Goal: Check status

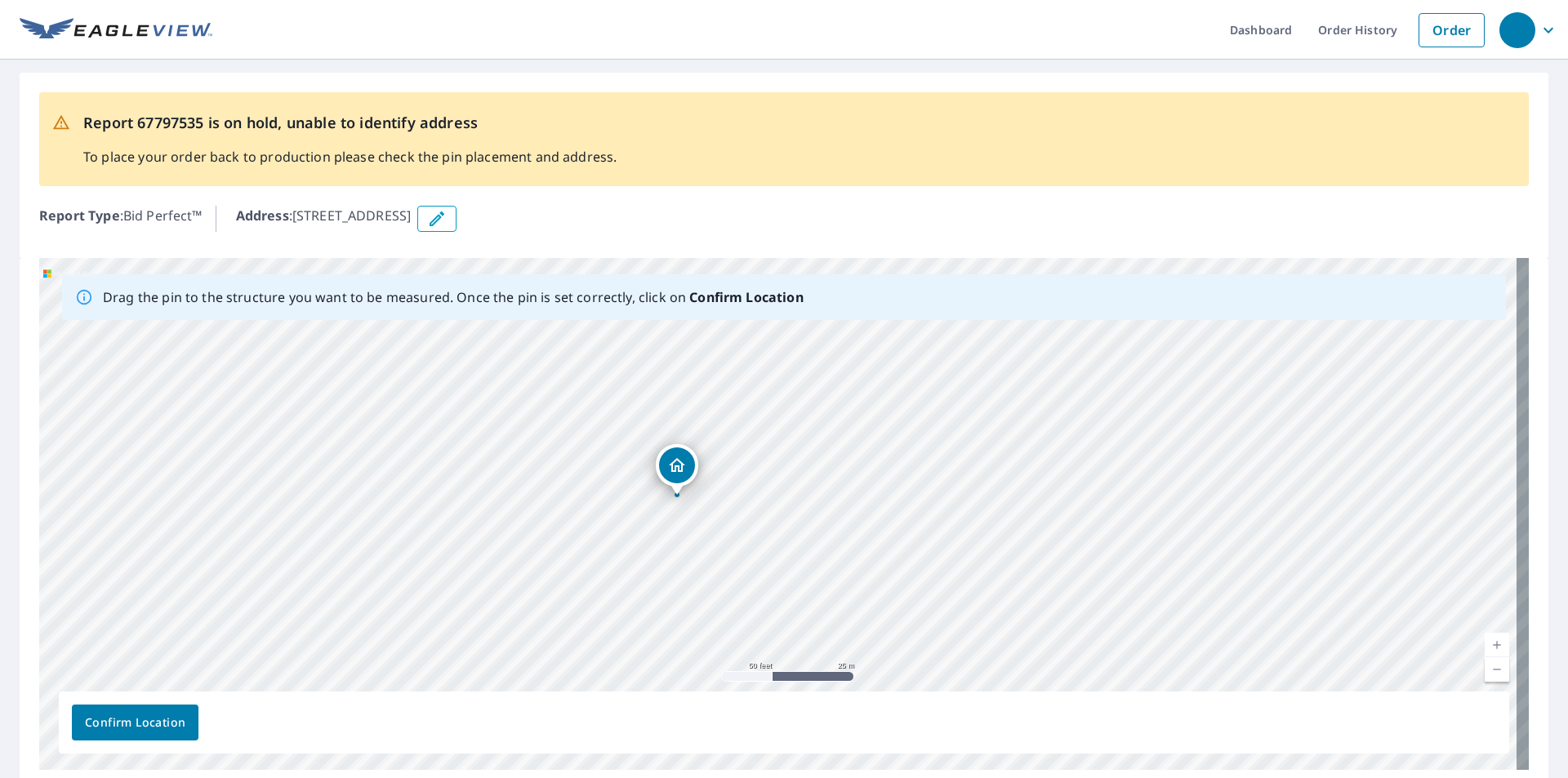
drag, startPoint x: 718, startPoint y: 513, endPoint x: 669, endPoint y: 525, distance: 50.4
click at [669, 525] on div "564 Triune Ave Thomaston, GA 30286" at bounding box center [784, 514] width 1490 height 513
drag, startPoint x: 597, startPoint y: 483, endPoint x: 566, endPoint y: 549, distance: 72.9
click at [566, 549] on div "564 Triune Ave Thomaston, GA 30286" at bounding box center [784, 514] width 1490 height 513
drag, startPoint x: 619, startPoint y: 584, endPoint x: 642, endPoint y: 520, distance: 68.0
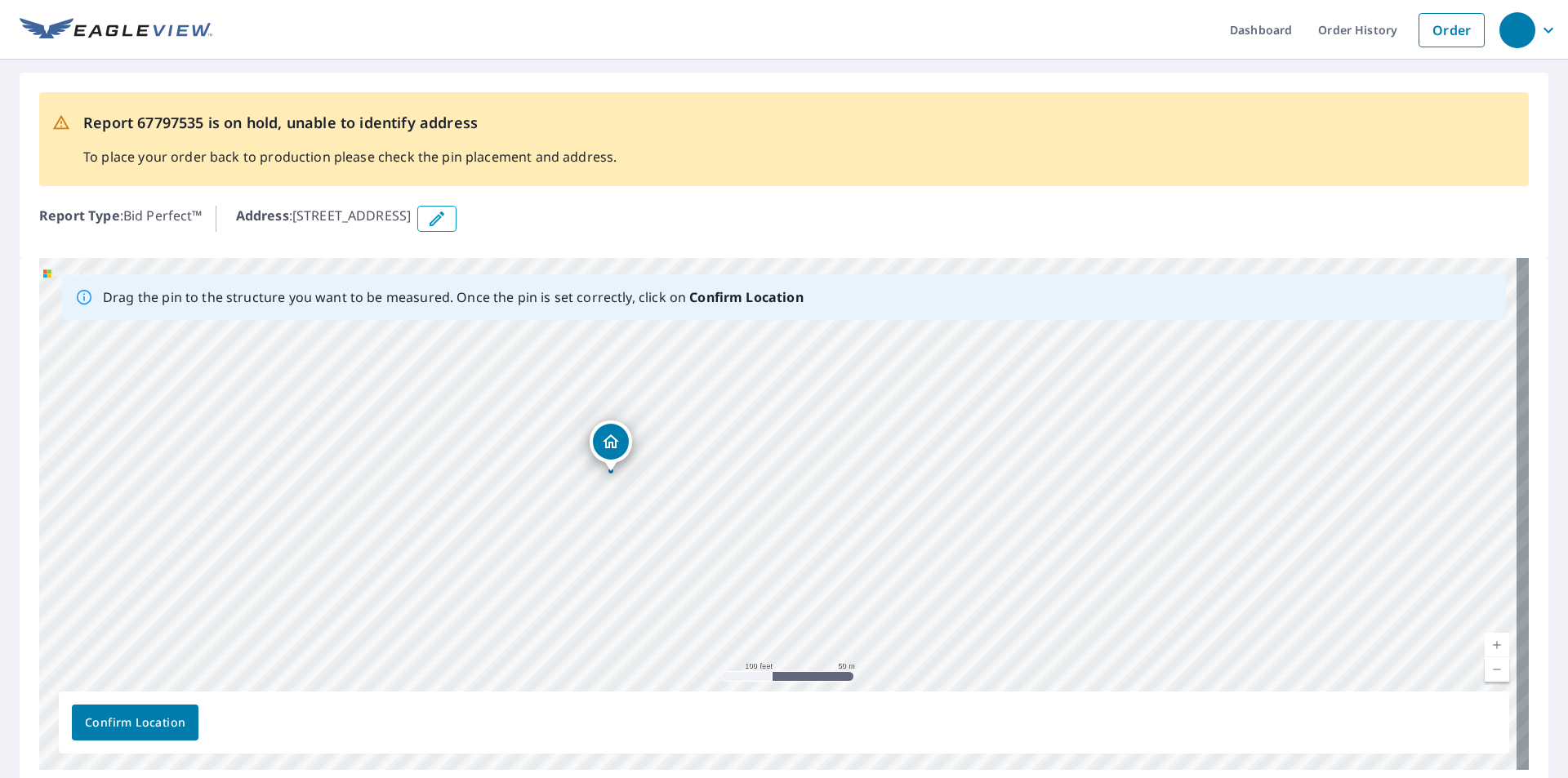
click at [642, 520] on div "564 Triune Ave Thomaston, GA 30286" at bounding box center [784, 514] width 1490 height 513
drag, startPoint x: 550, startPoint y: 462, endPoint x: 471, endPoint y: 565, distance: 129.8
click at [471, 565] on div "564 Triune Ave Thomaston, GA 30286" at bounding box center [784, 514] width 1490 height 513
drag, startPoint x: 610, startPoint y: 584, endPoint x: 372, endPoint y: 506, distance: 250.5
click at [113, 716] on span "Confirm Location" at bounding box center [135, 723] width 101 height 20
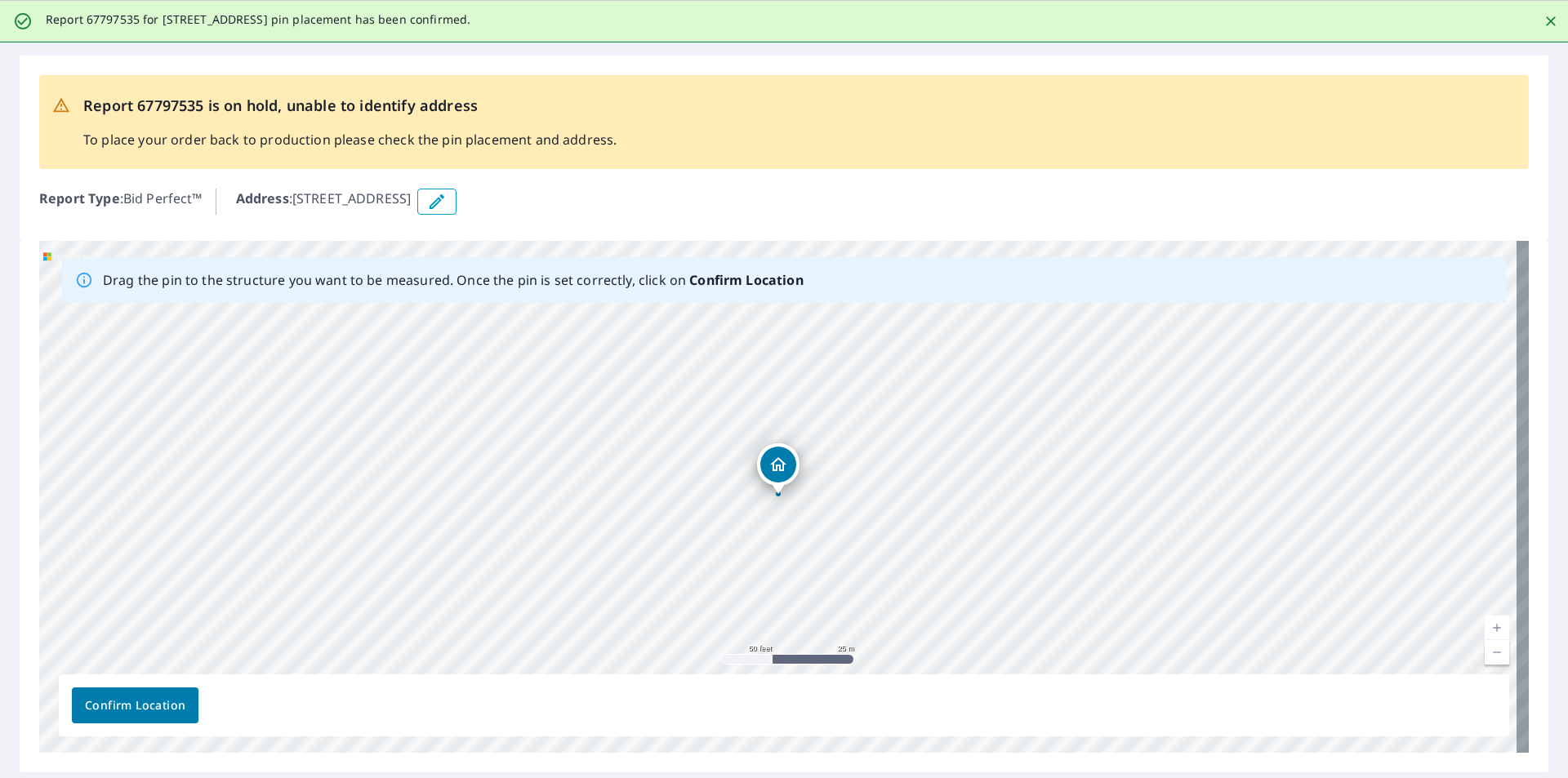
scroll to position [81, 0]
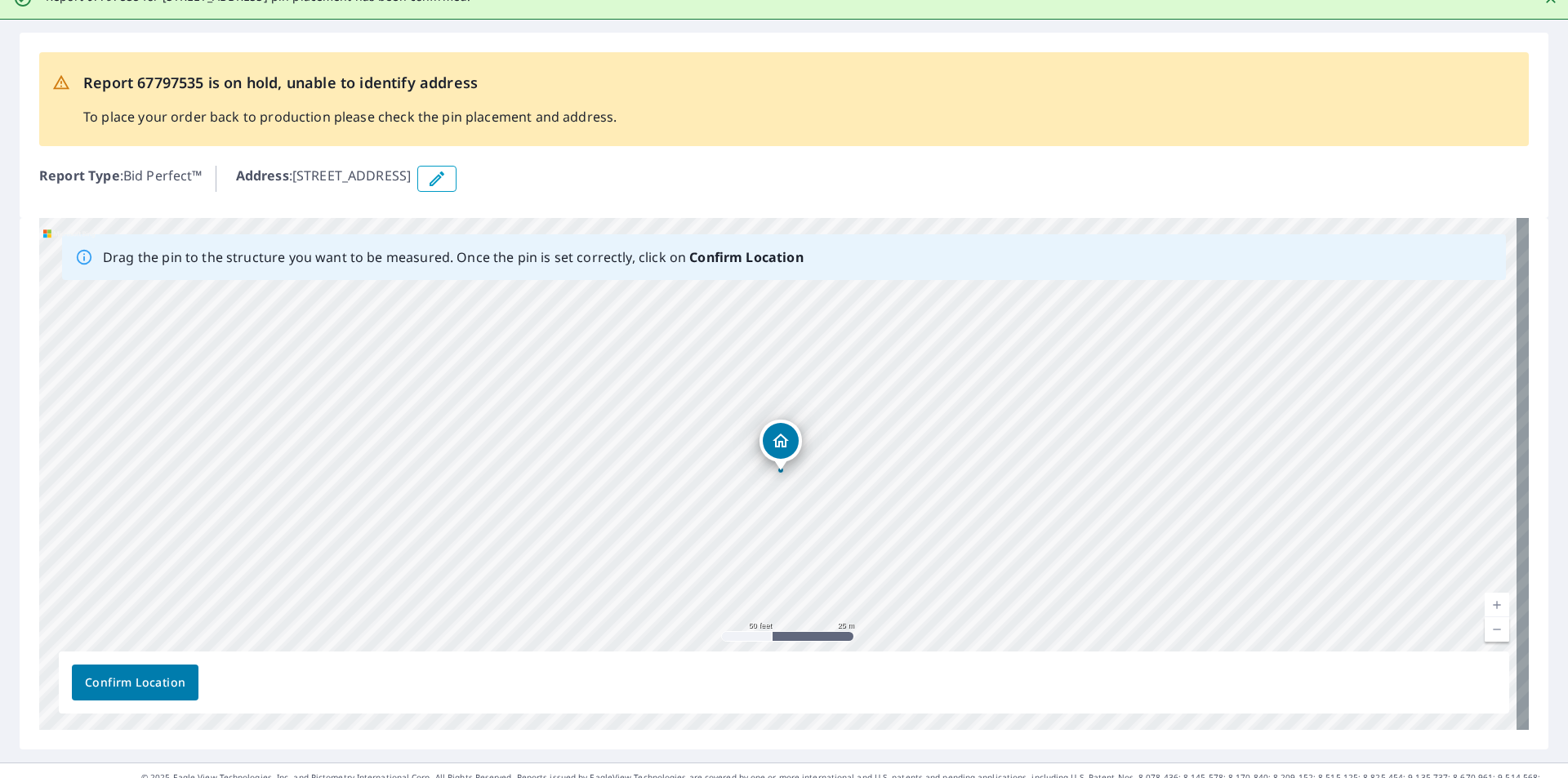
click at [155, 681] on span "Confirm Location" at bounding box center [135, 683] width 101 height 20
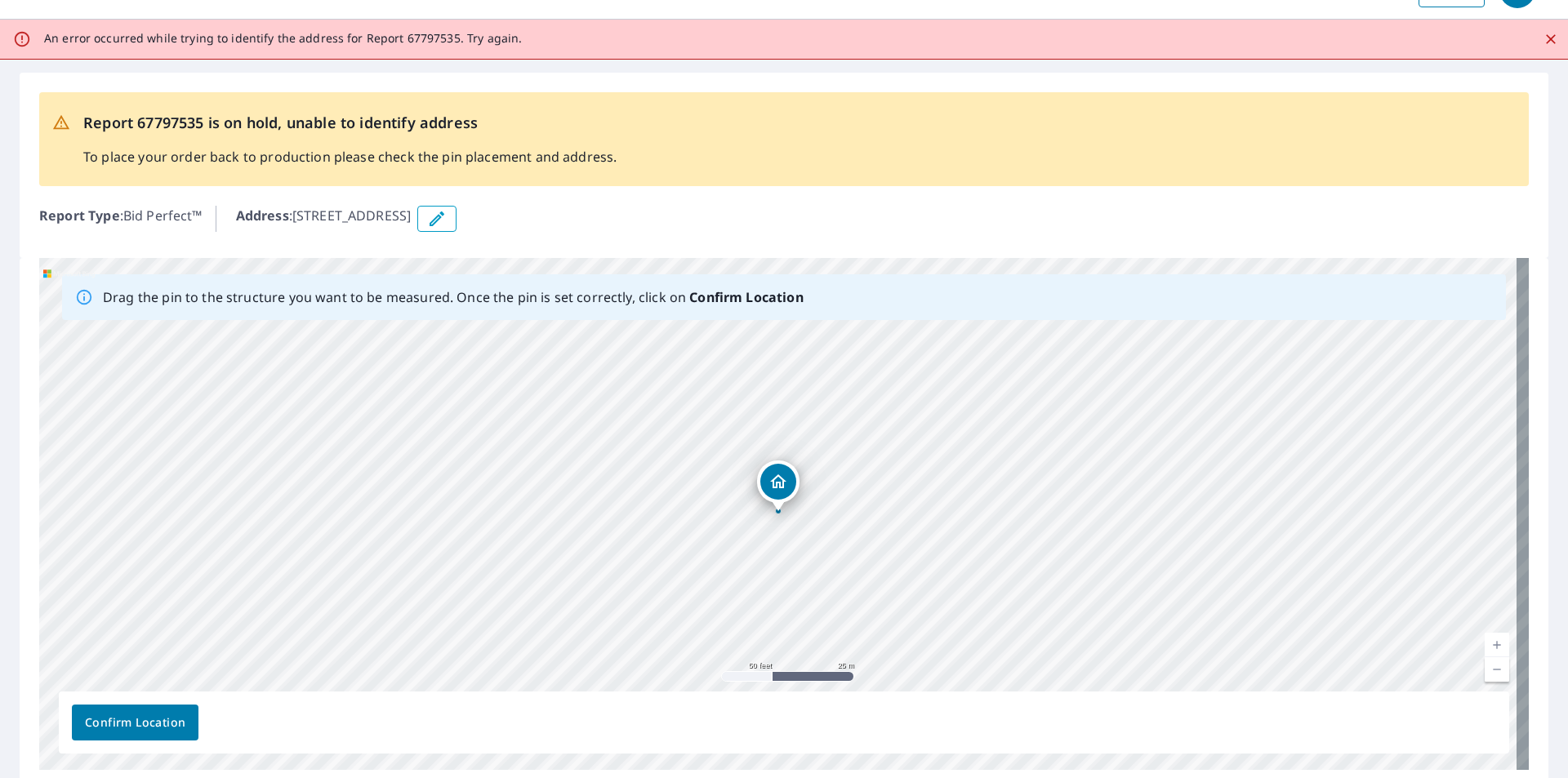
scroll to position [0, 0]
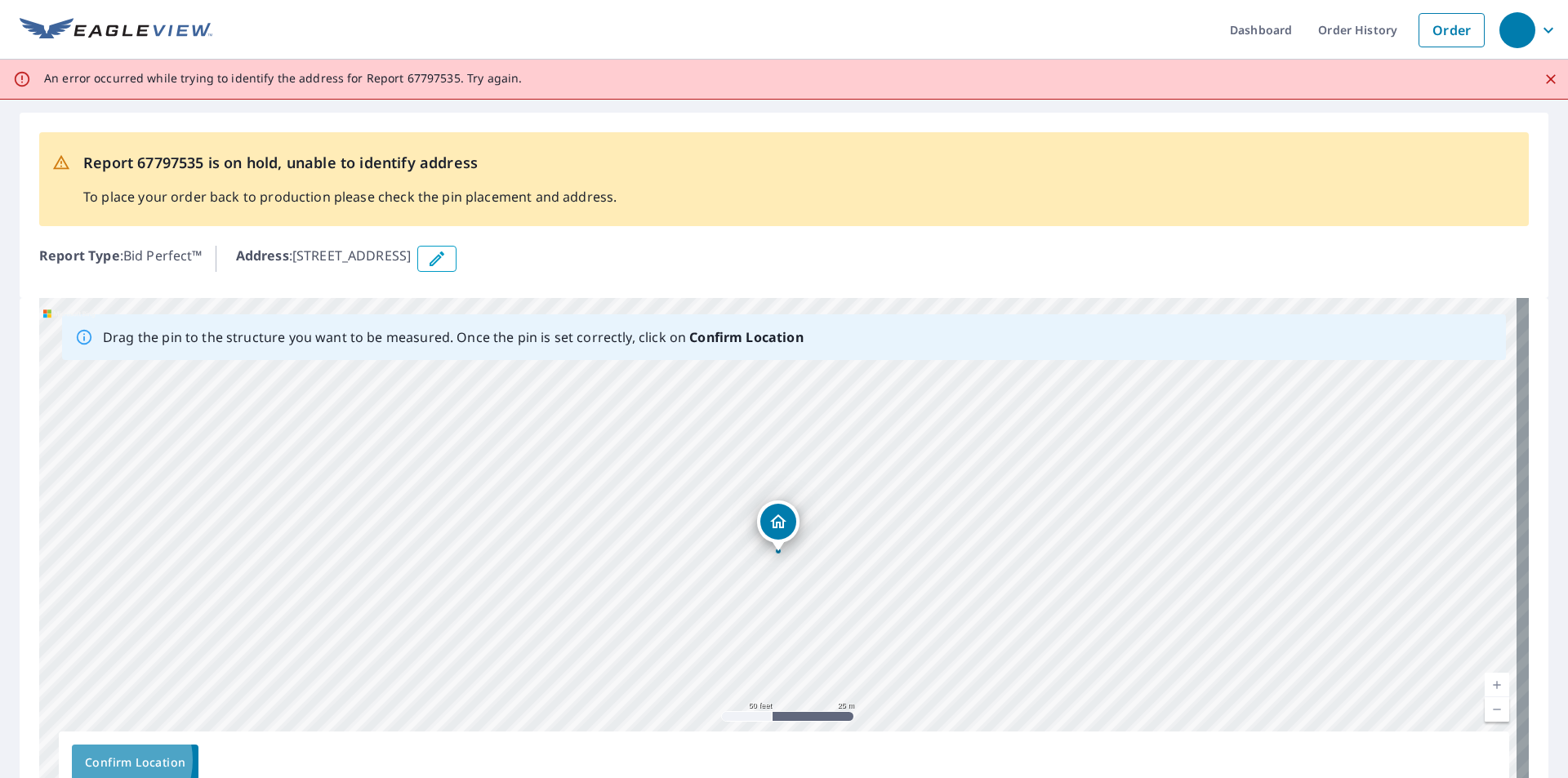
click at [108, 760] on span "Confirm Location" at bounding box center [135, 763] width 101 height 20
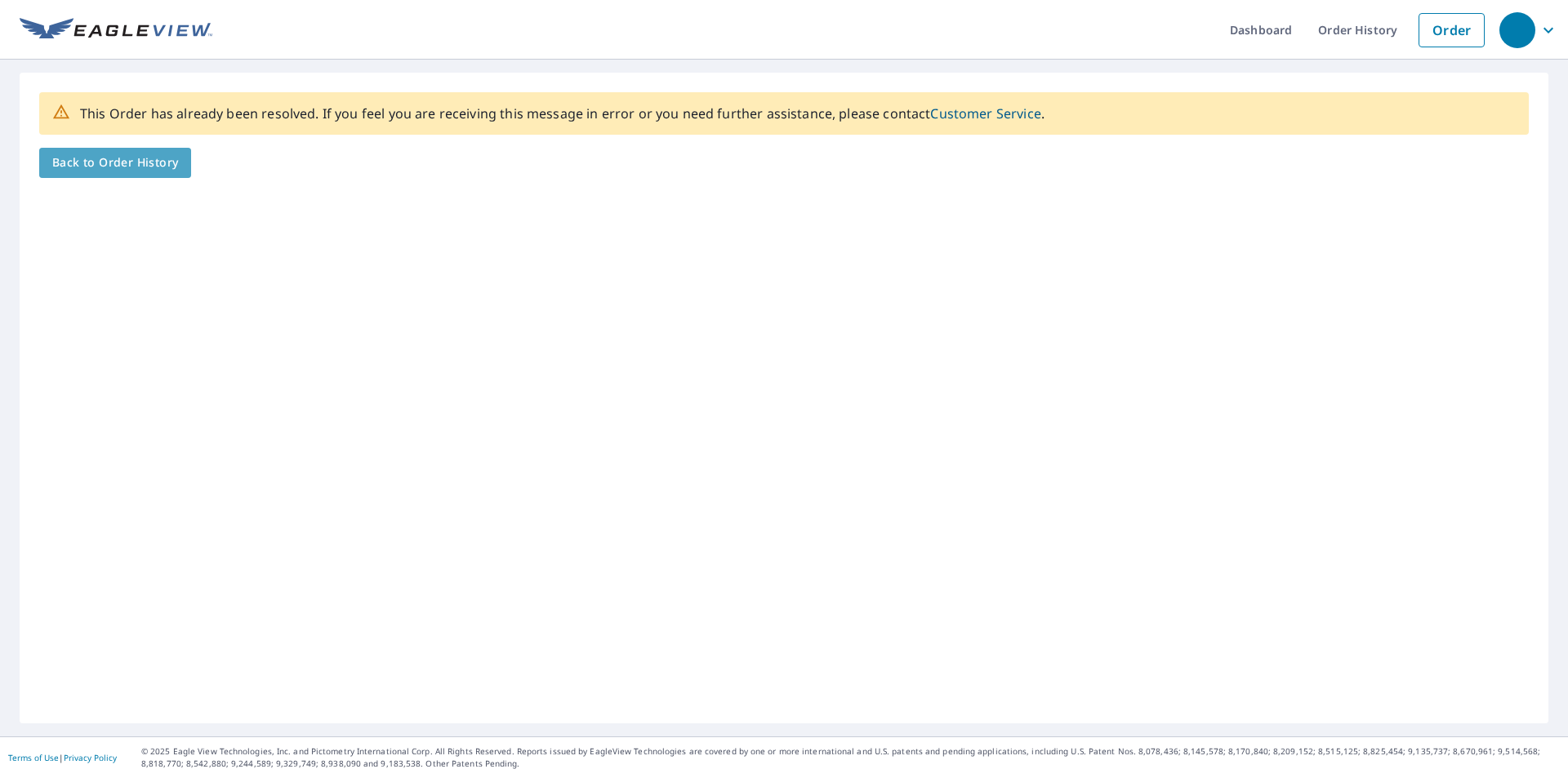
click at [145, 169] on span "Back to Order History" at bounding box center [115, 163] width 126 height 20
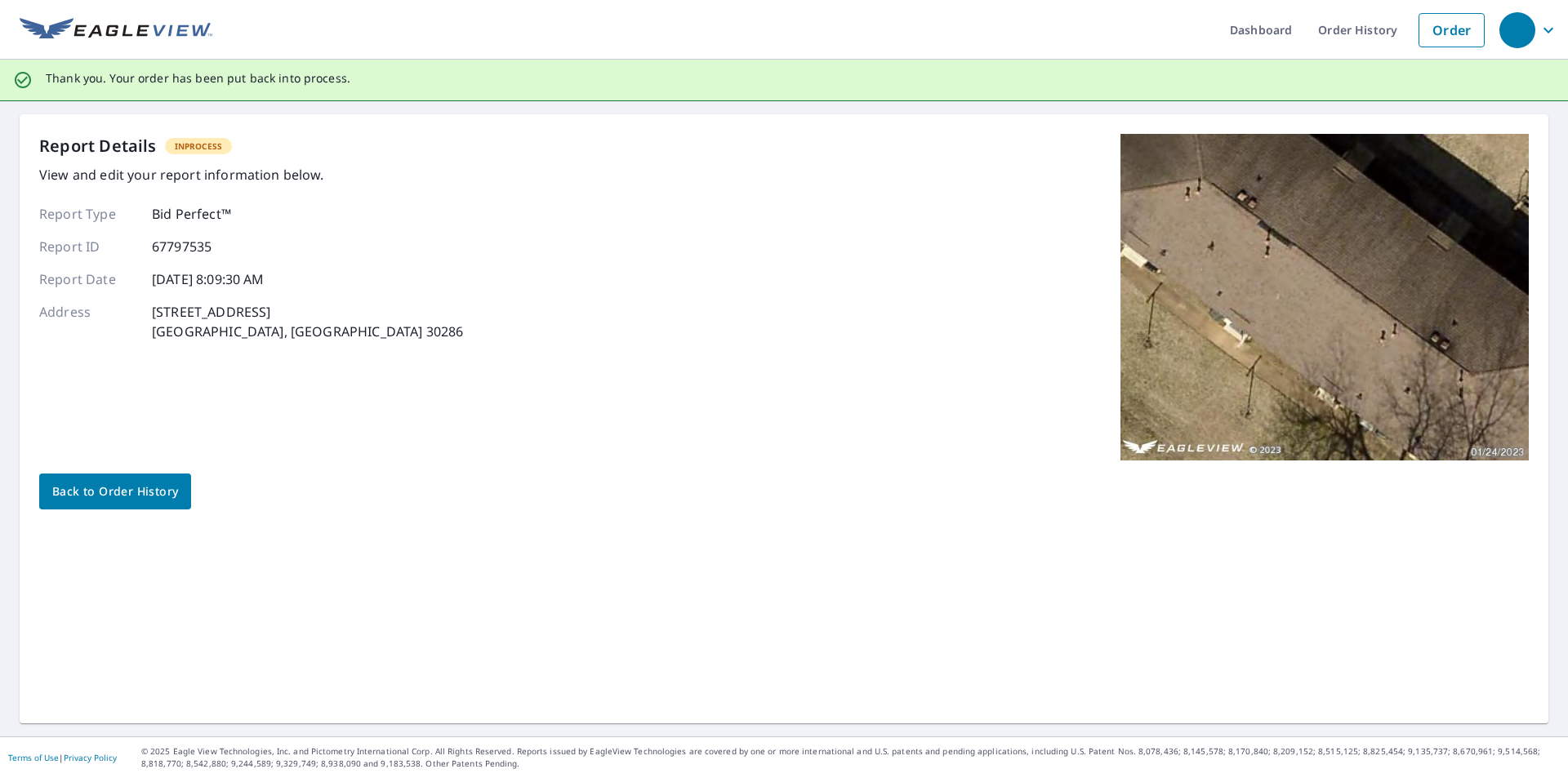
click at [145, 490] on span "Back to Order History" at bounding box center [115, 492] width 126 height 20
